Goal: Book appointment/travel/reservation

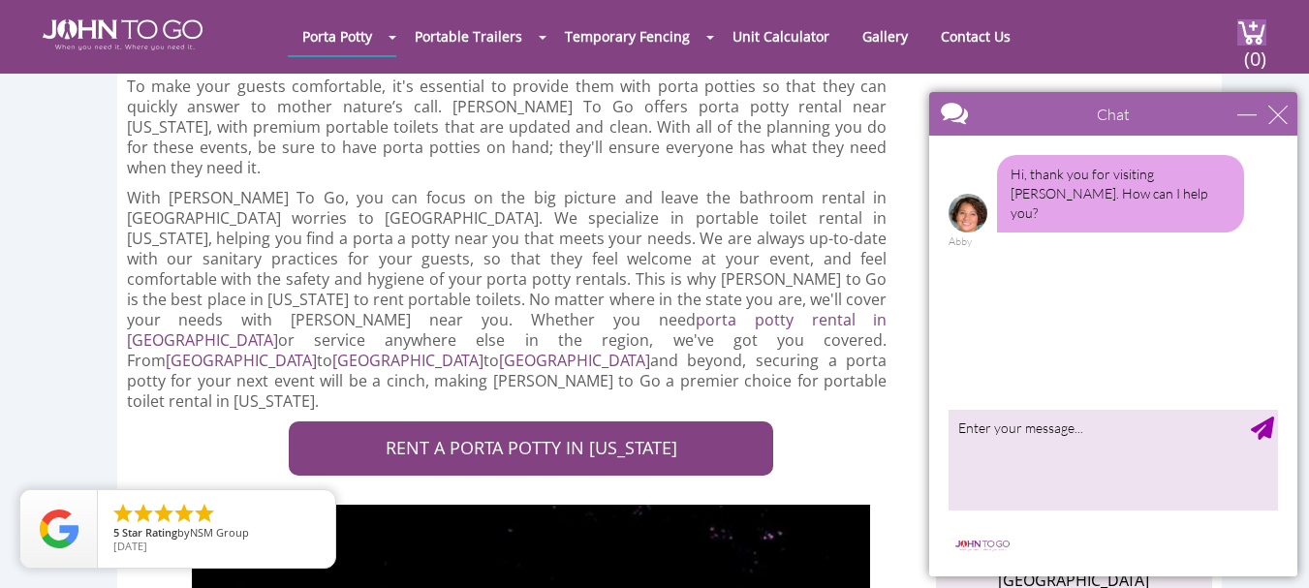
scroll to position [485, 0]
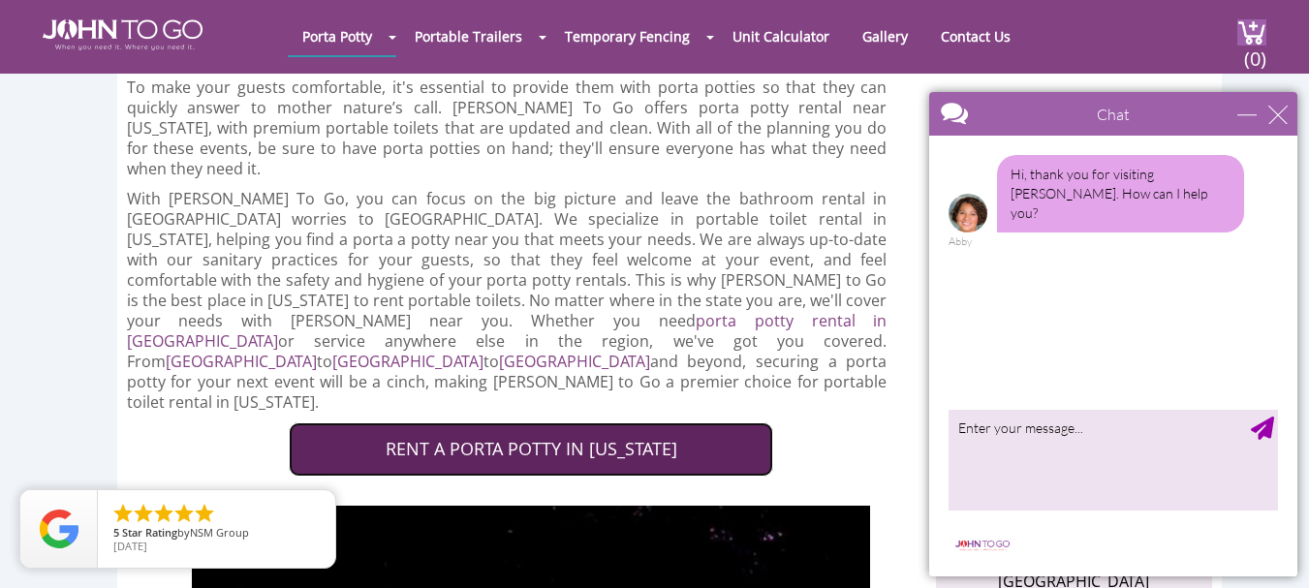
click at [465, 423] on link "RENT A PORTA POTTY IN NEW JERSEY" at bounding box center [531, 450] width 485 height 54
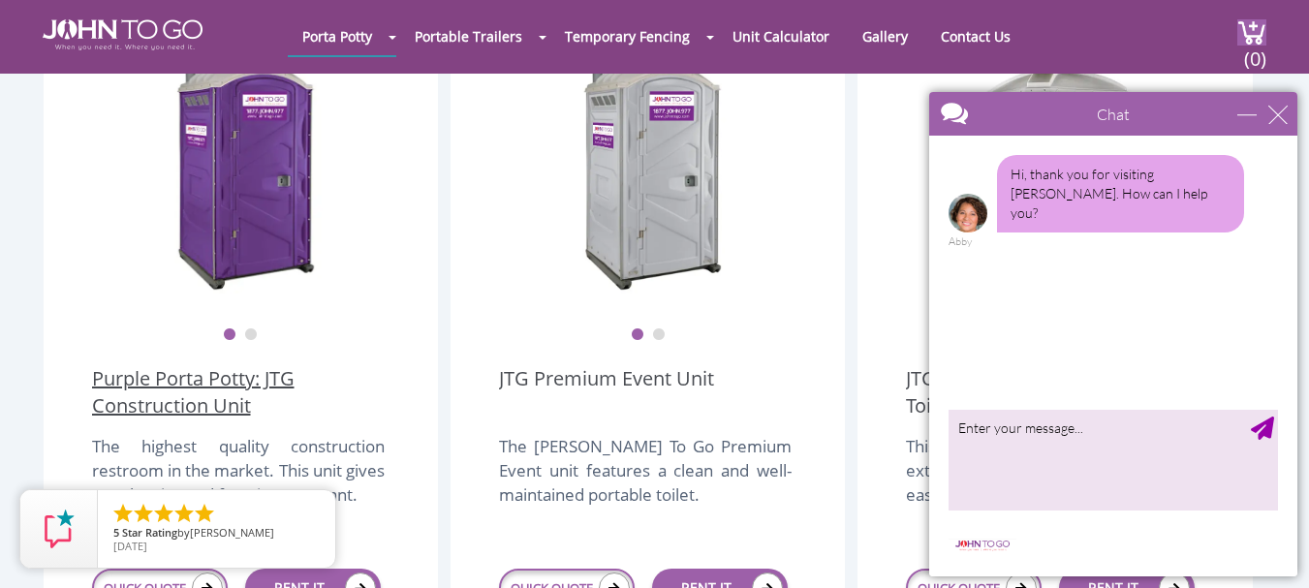
scroll to position [582, 0]
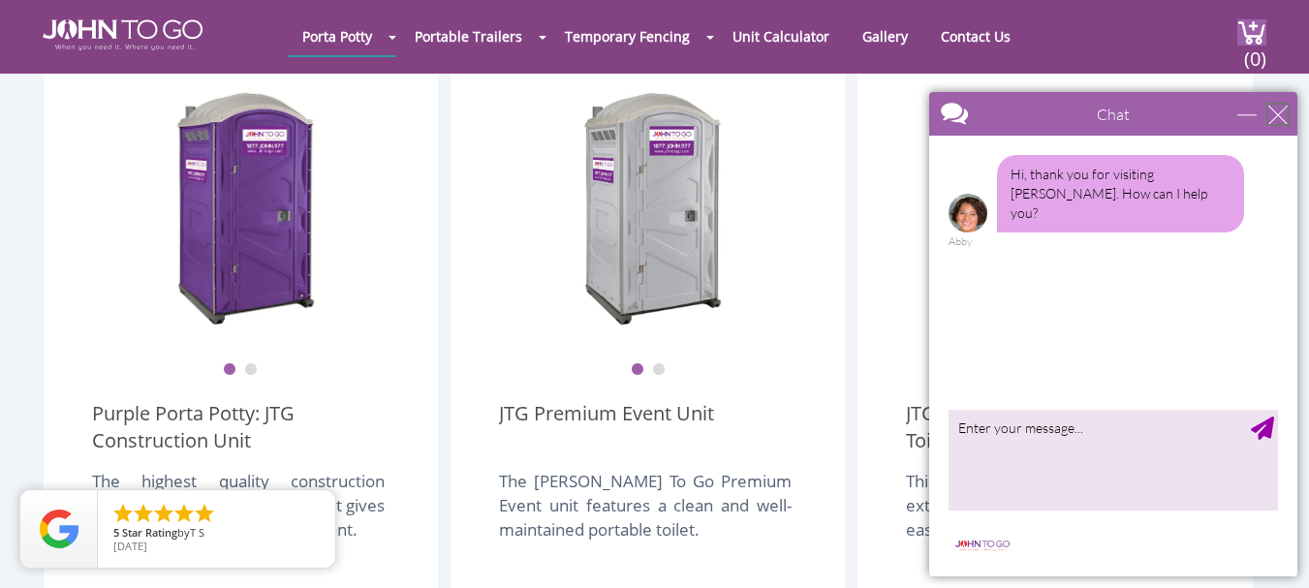
click at [1275, 115] on div "close" at bounding box center [1278, 114] width 19 height 19
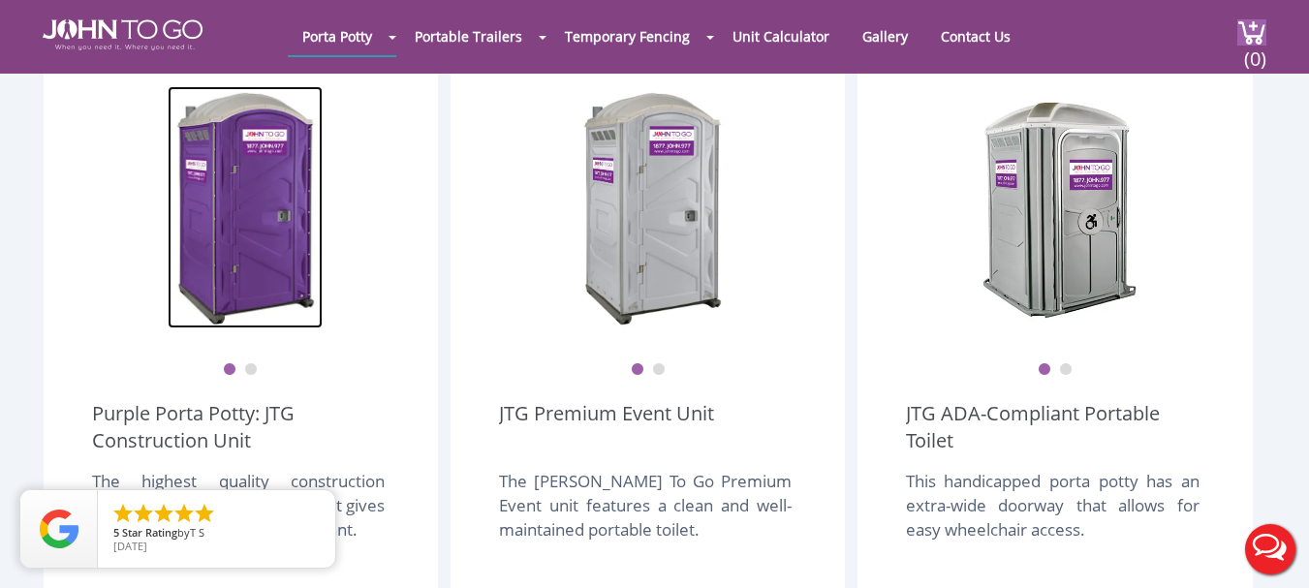
click at [300, 183] on img at bounding box center [245, 207] width 155 height 242
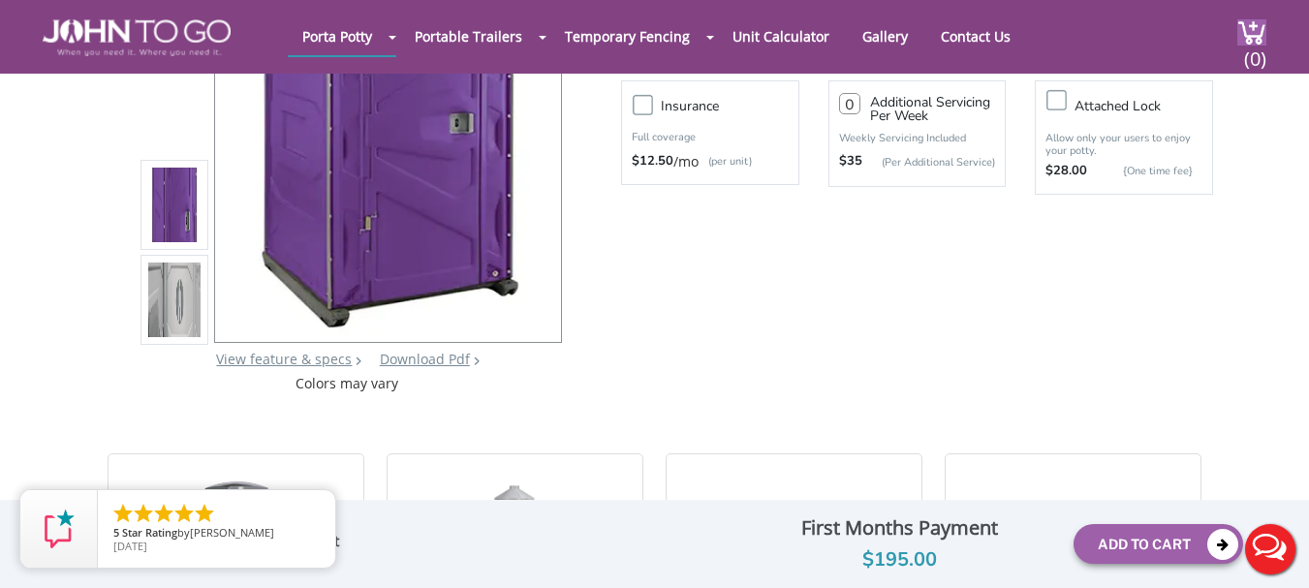
click at [192, 301] on li at bounding box center [175, 300] width 68 height 90
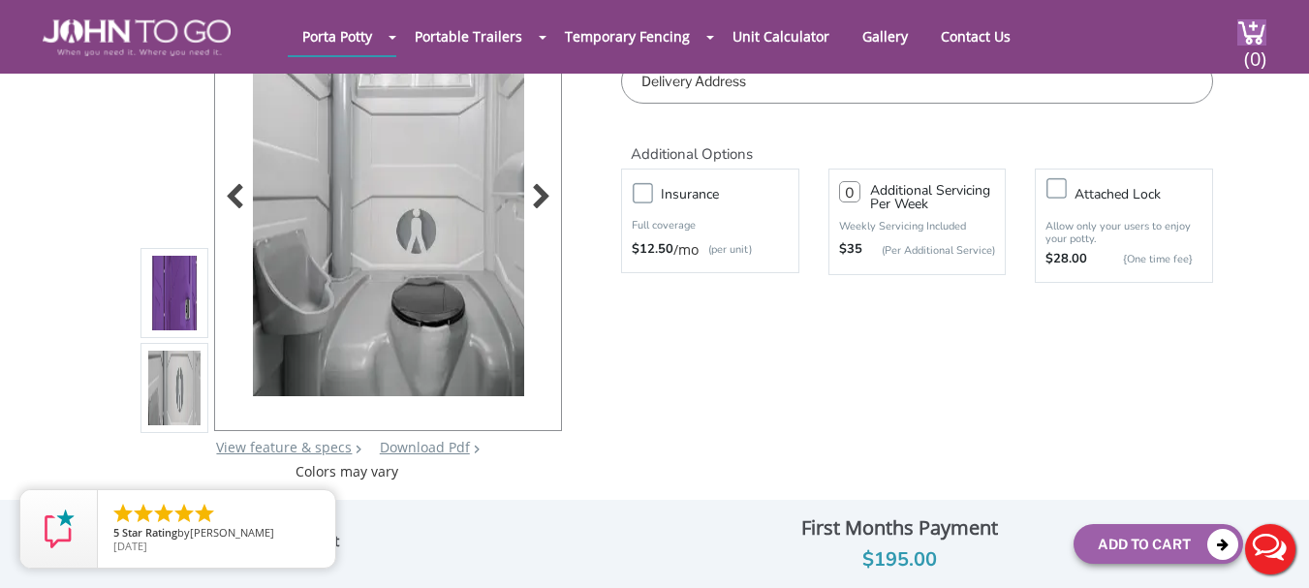
scroll to position [97, 0]
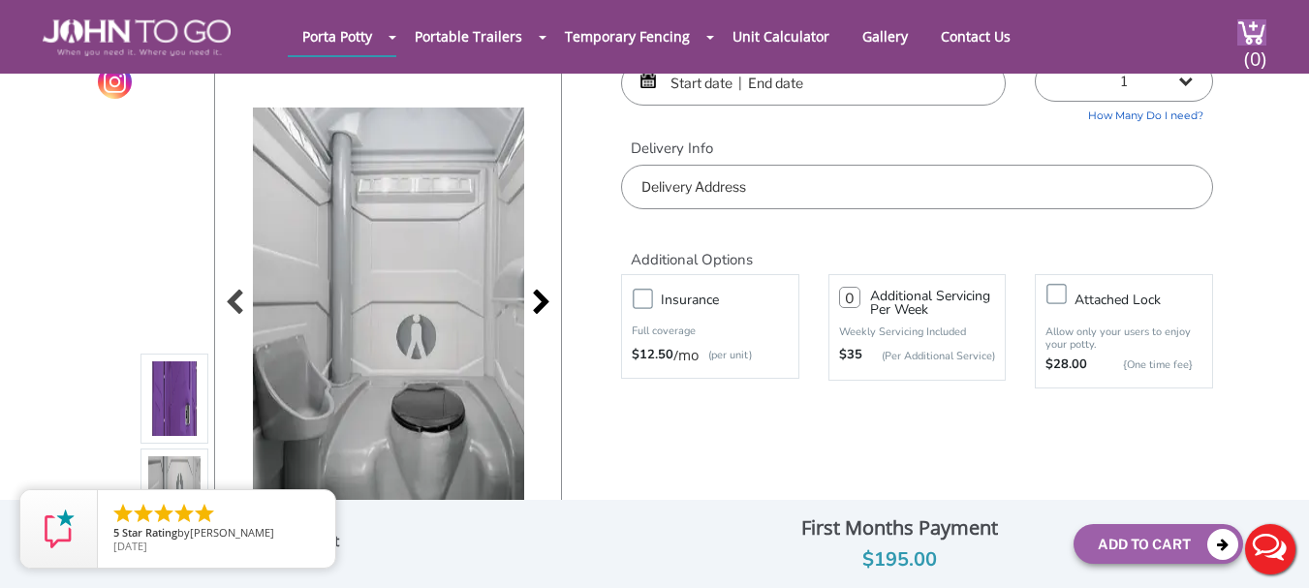
click at [538, 301] on div at bounding box center [535, 304] width 27 height 27
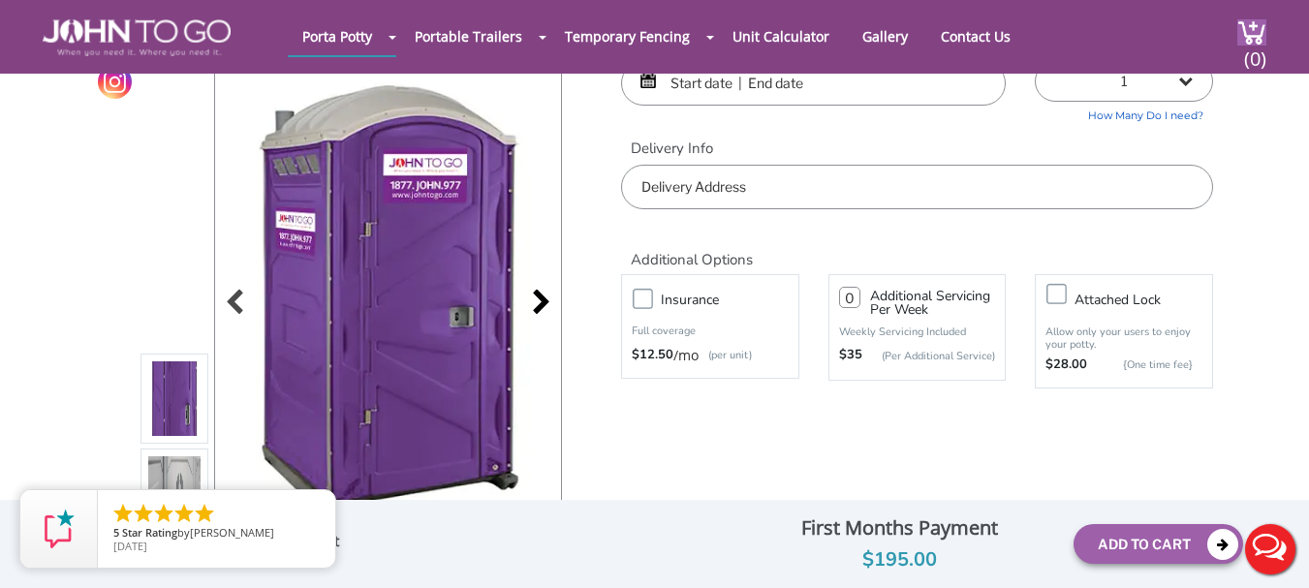
click at [538, 301] on div at bounding box center [535, 304] width 27 height 27
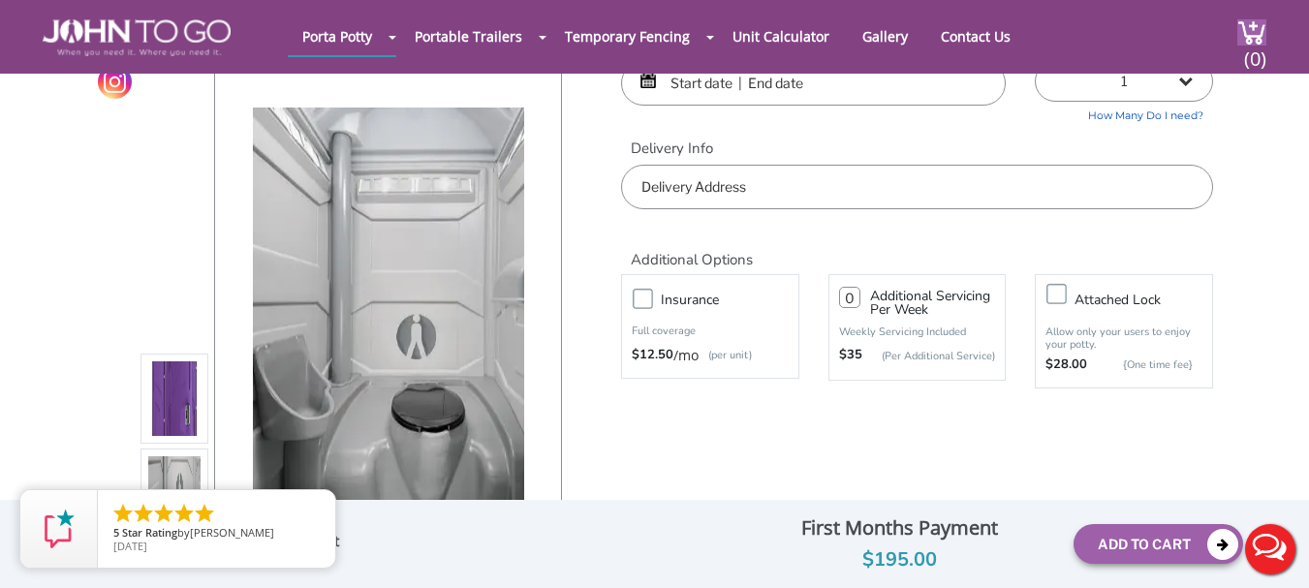
scroll to position [0, 0]
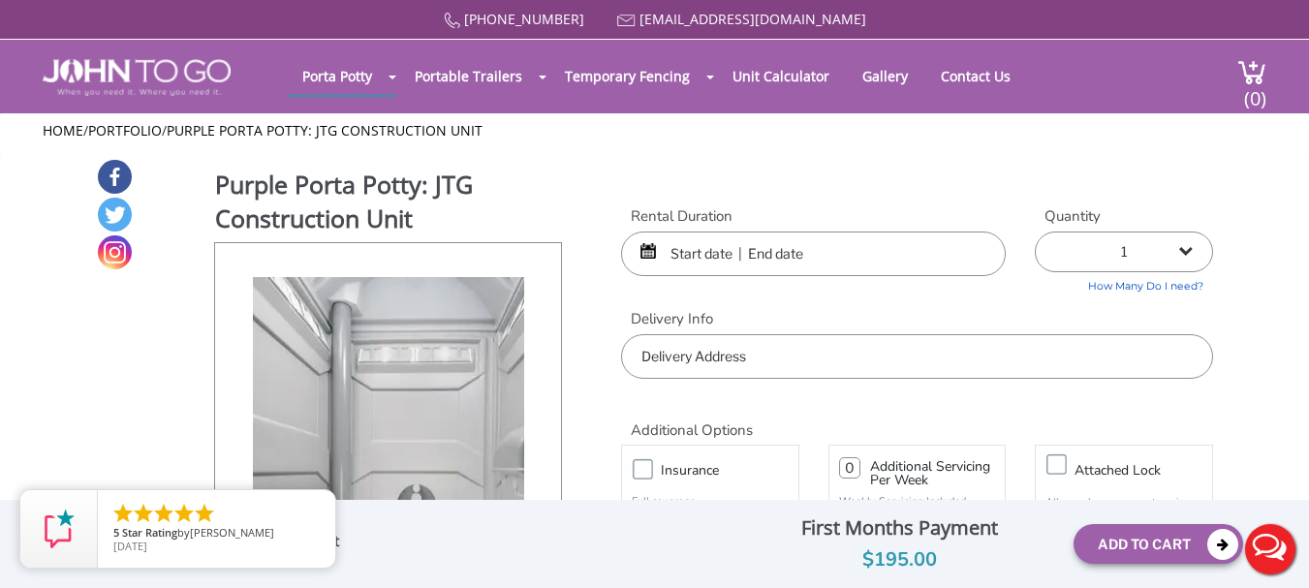
click at [733, 261] on input "text" at bounding box center [813, 254] width 385 height 45
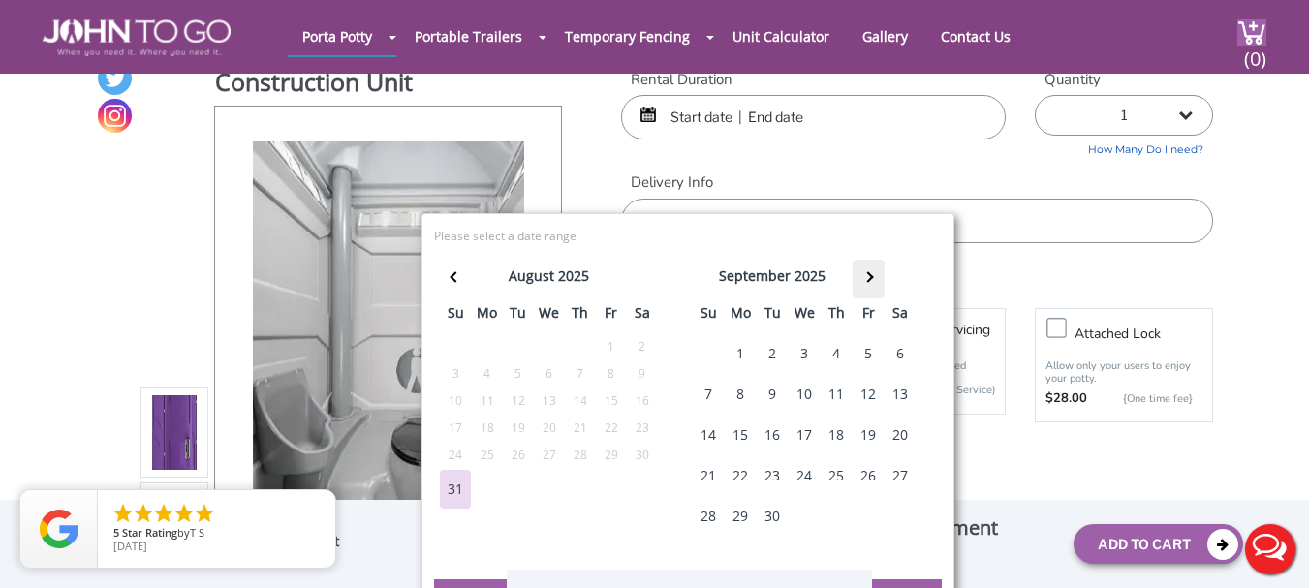
scroll to position [97, 0]
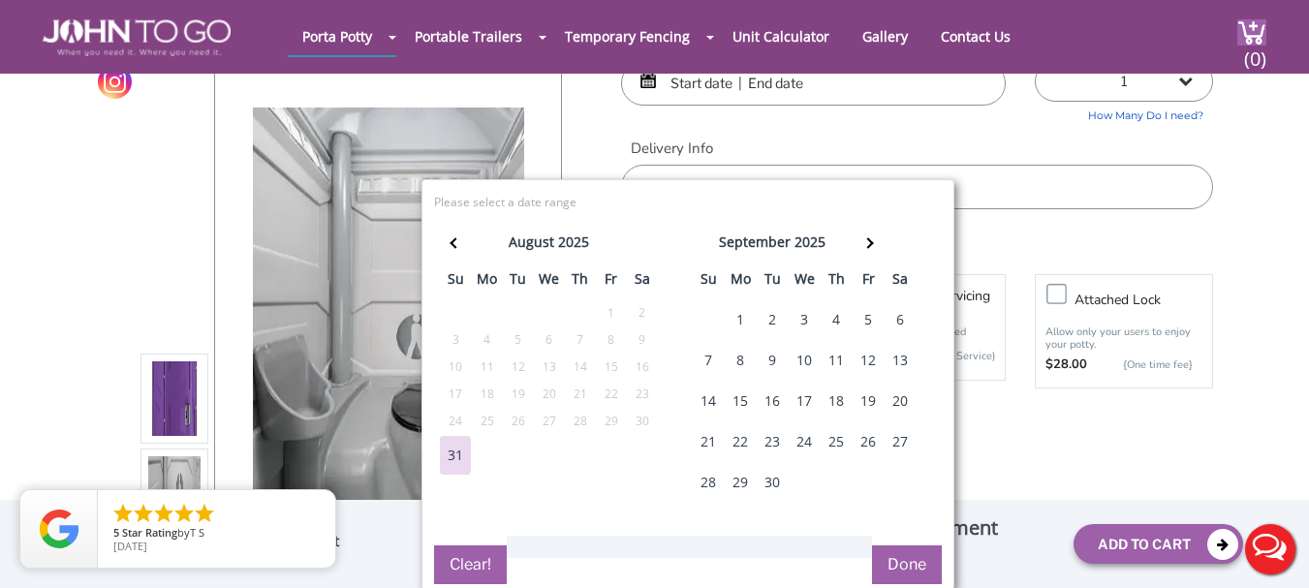
click at [803, 361] on div "10" at bounding box center [804, 360] width 31 height 39
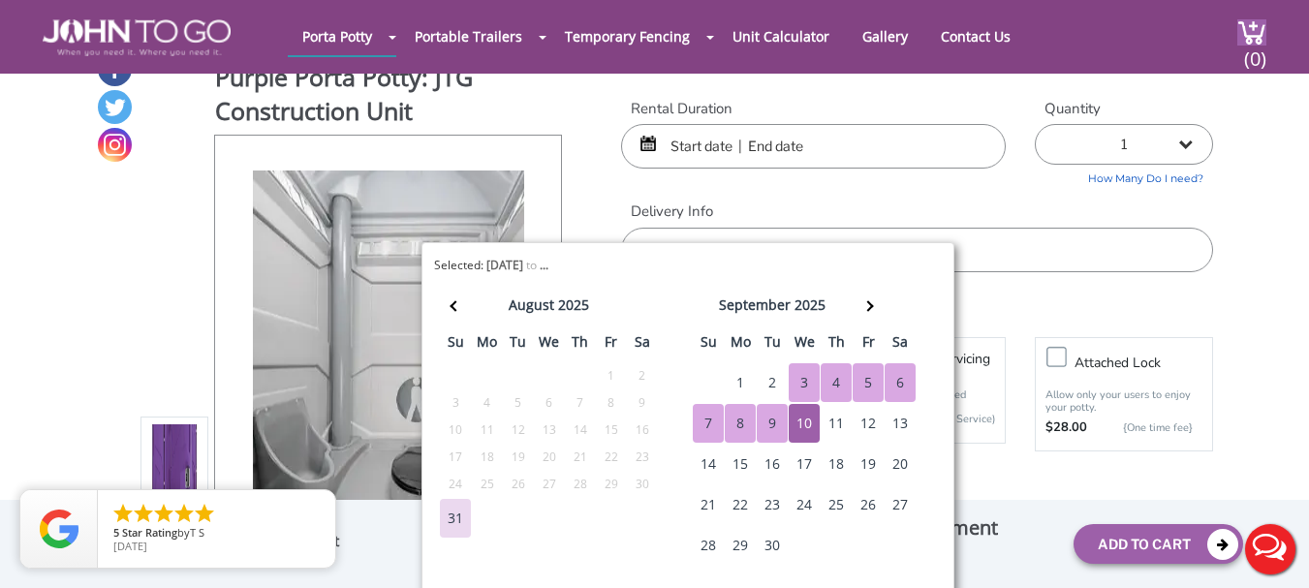
scroll to position [0, 0]
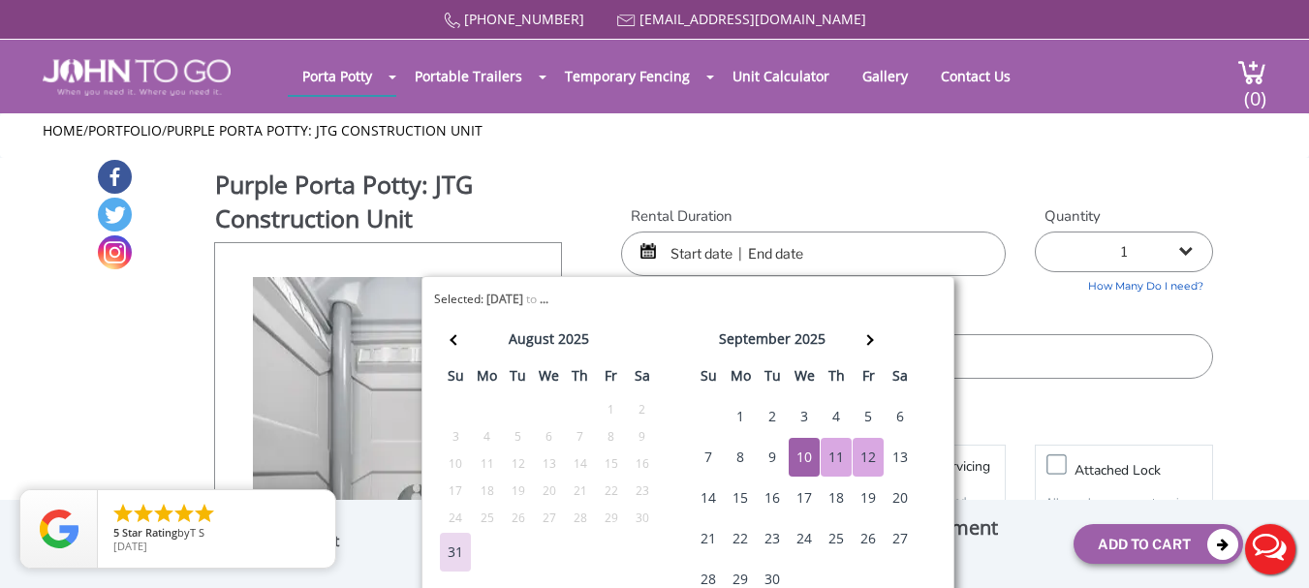
click at [860, 442] on div "12" at bounding box center [868, 457] width 31 height 39
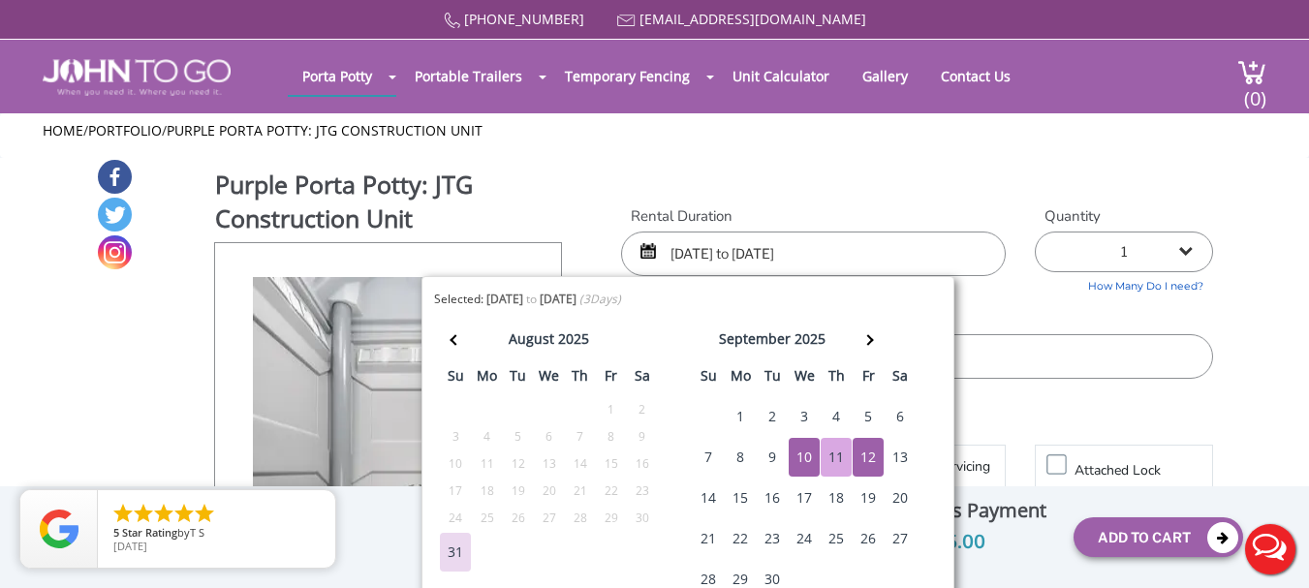
click at [835, 458] on div "11" at bounding box center [836, 457] width 31 height 39
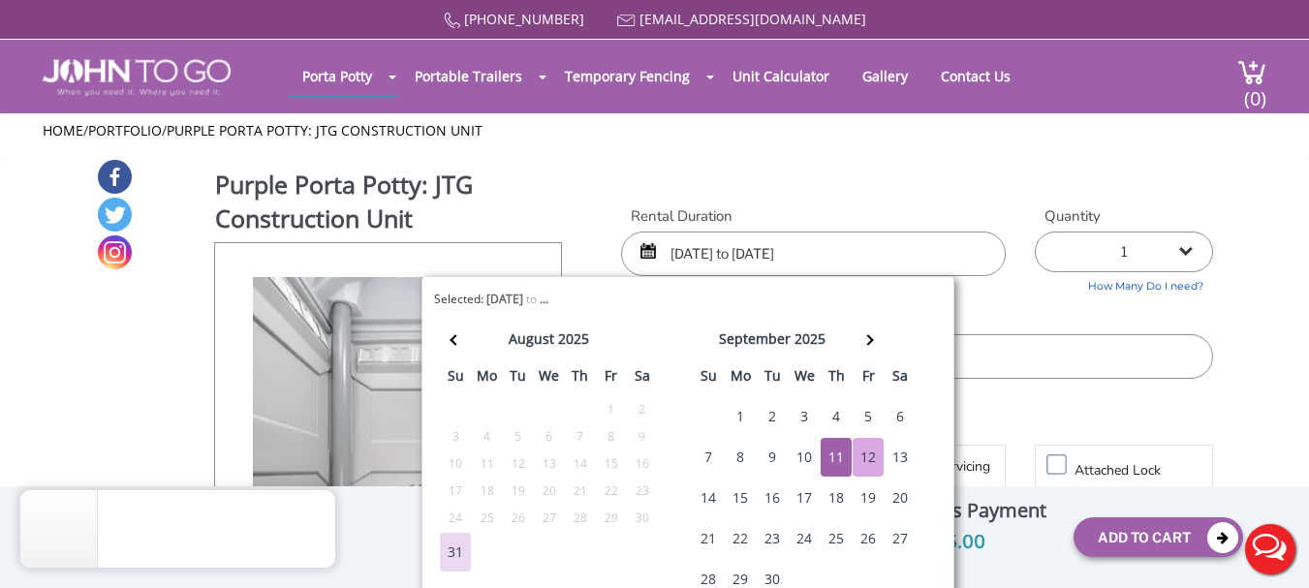
click at [866, 454] on div "12" at bounding box center [868, 457] width 31 height 39
type input "09/11/2025 to 09/12/2025"
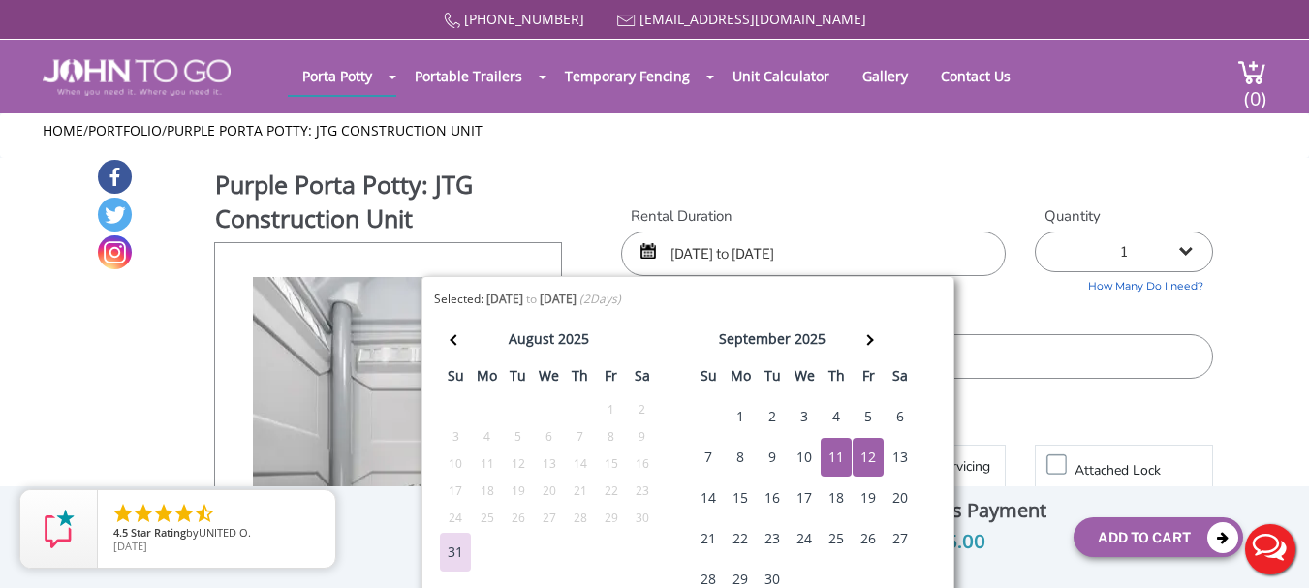
click at [973, 209] on label "Rental Duration" at bounding box center [813, 216] width 385 height 20
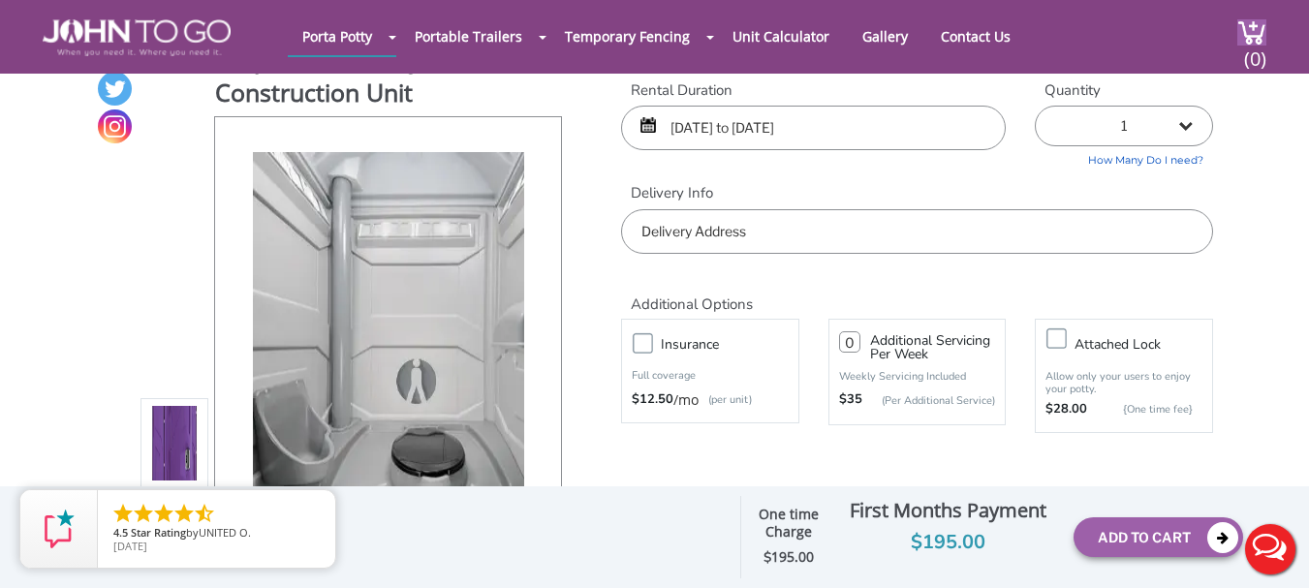
scroll to position [97, 0]
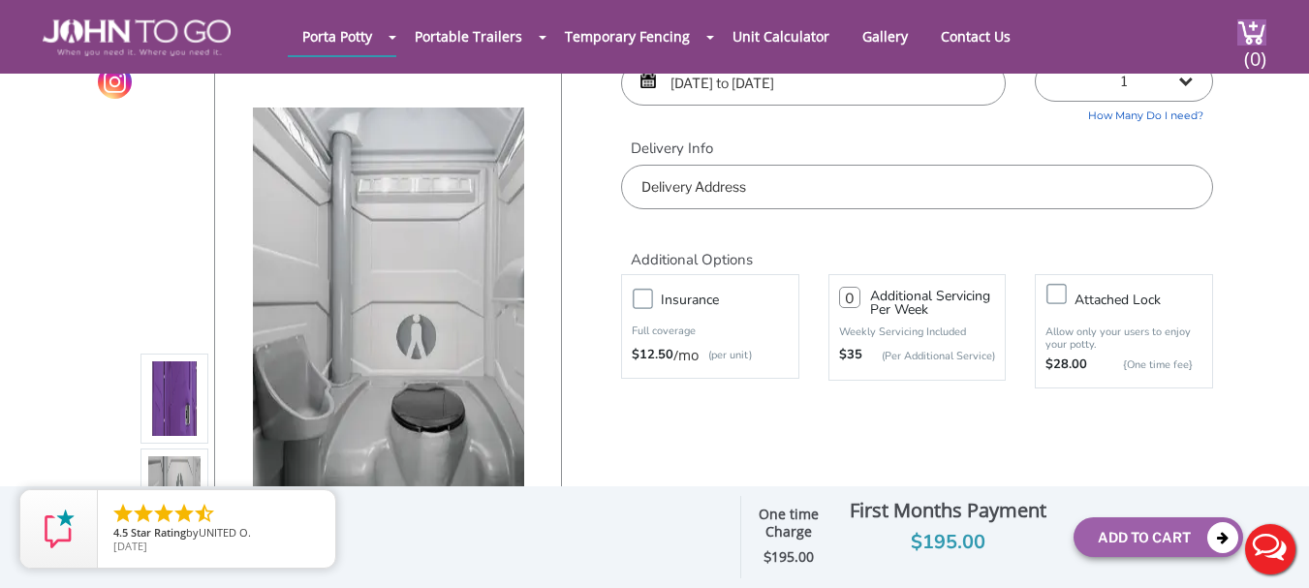
click at [701, 191] on input "text" at bounding box center [917, 187] width 592 height 45
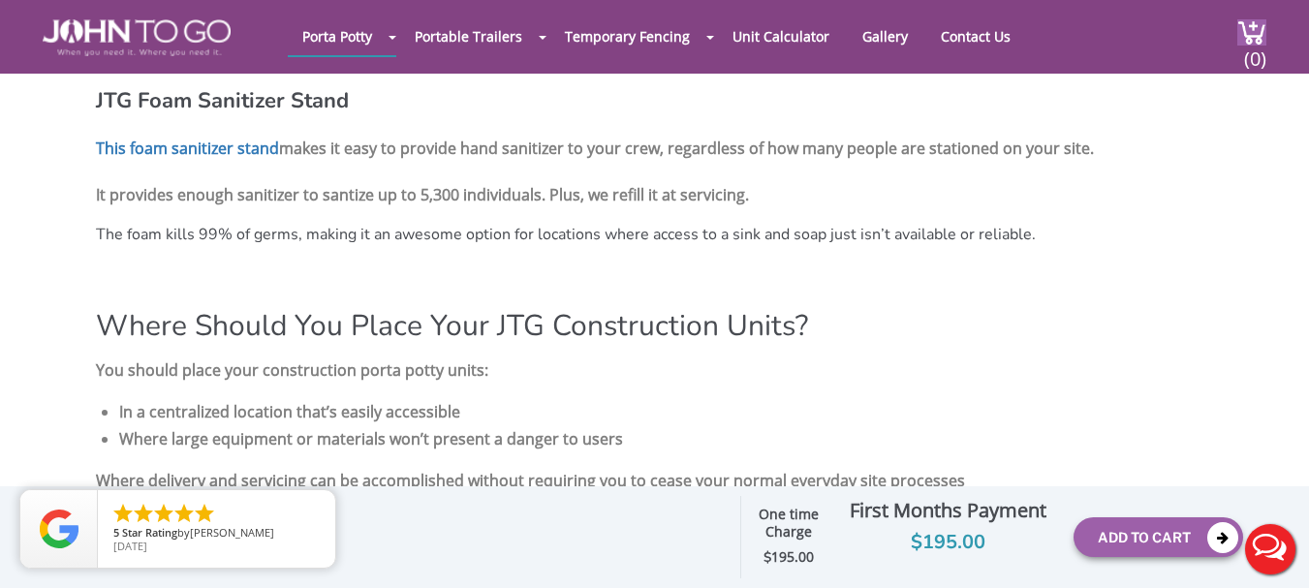
scroll to position [2520, 0]
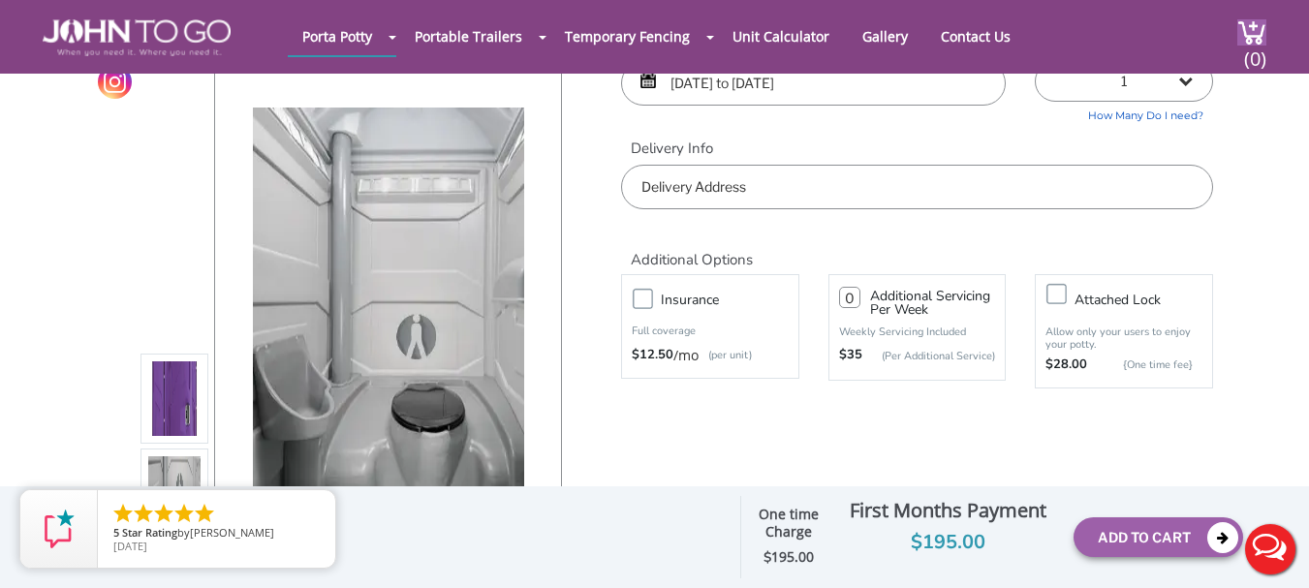
scroll to position [0, 0]
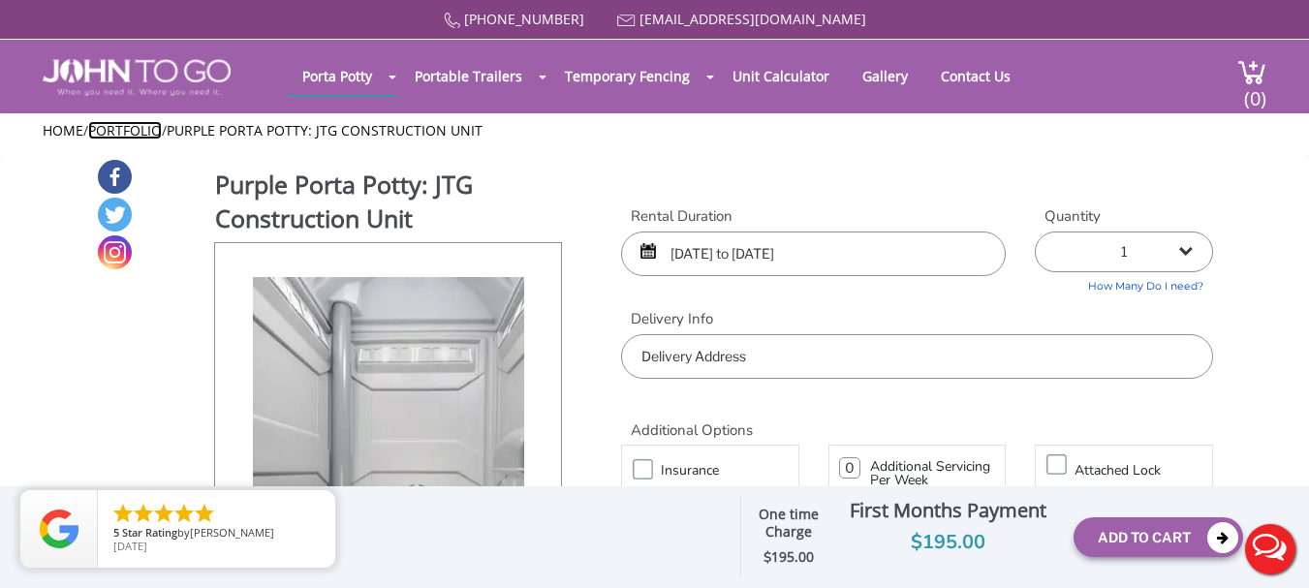
click at [127, 130] on link "Portfolio" at bounding box center [125, 130] width 74 height 18
